Goal: Book appointment/travel/reservation

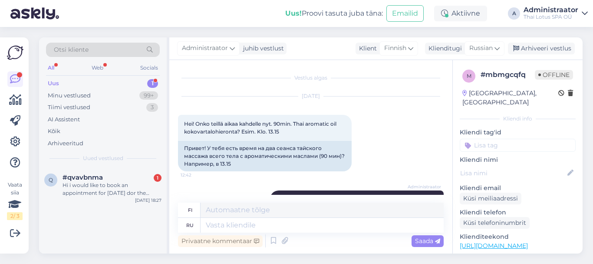
scroll to position [585, 0]
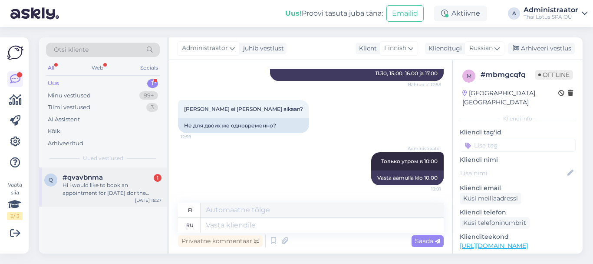
click at [112, 183] on div "Hi i would like to book an appointment for [DATE] dor the massage at 19:30. Tra…" at bounding box center [112, 189] width 99 height 16
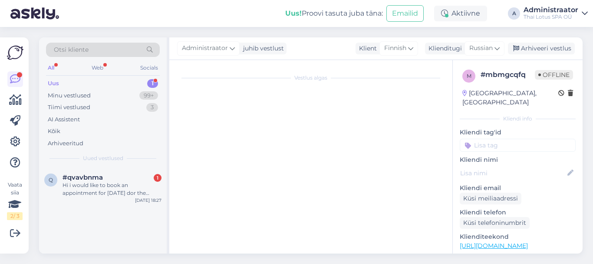
scroll to position [0, 0]
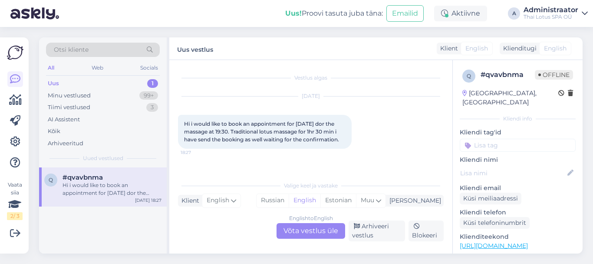
click at [297, 232] on div "English to English Võta vestlus üle" at bounding box center [311, 231] width 69 height 16
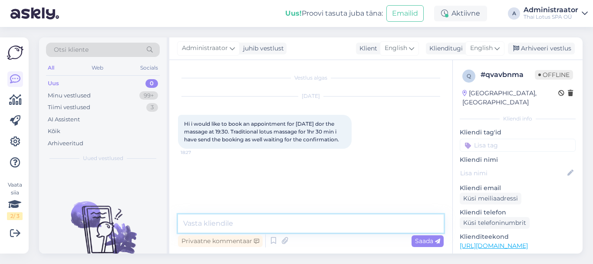
click at [277, 221] on textarea at bounding box center [311, 223] width 266 height 18
type textarea "h"
type textarea "р"
type textarea "h"
type textarea "р"
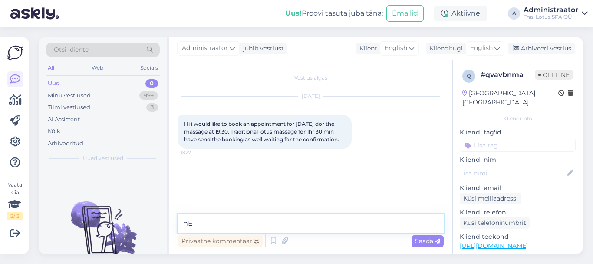
type textarea "h"
type input "hE"
click at [279, 220] on textarea at bounding box center [311, 223] width 266 height 18
drag, startPoint x: 488, startPoint y: 135, endPoint x: 465, endPoint y: 137, distance: 23.2
click at [465, 138] on div "hE" at bounding box center [518, 144] width 116 height 13
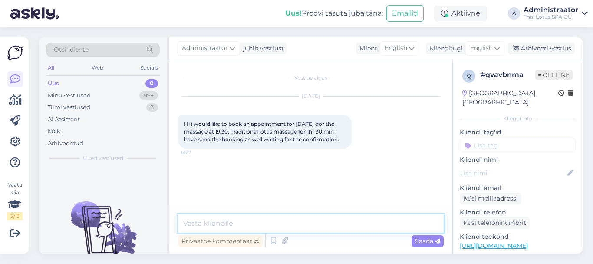
click at [244, 221] on textarea at bounding box center [311, 223] width 266 height 18
type textarea "h"
type textarea "Hello! We are fully booked for [DATE]."
click at [419, 238] on span "Saada" at bounding box center [427, 241] width 25 height 8
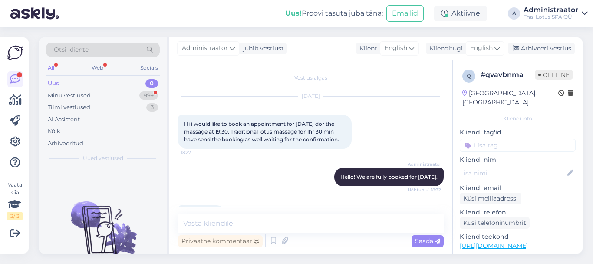
scroll to position [26, 0]
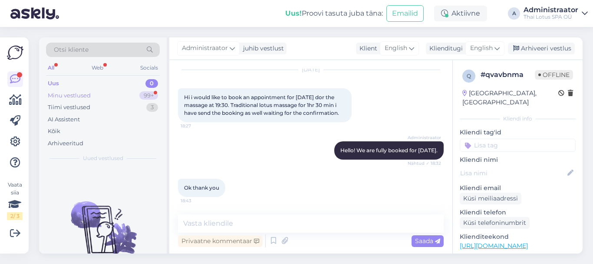
click at [102, 95] on div "Minu vestlused 99+" at bounding box center [103, 95] width 114 height 12
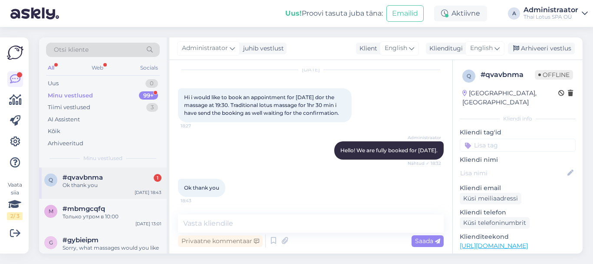
click at [94, 187] on div "Ok thank you" at bounding box center [112, 185] width 99 height 8
